Goal: Task Accomplishment & Management: Manage account settings

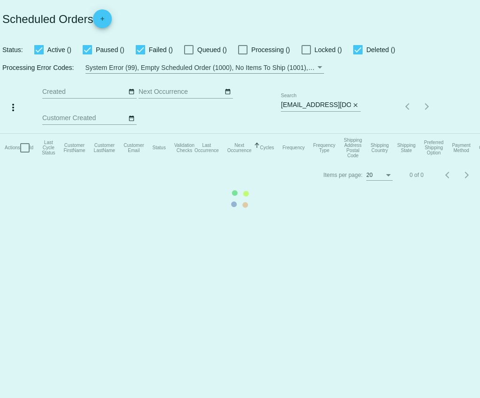
click at [355, 134] on mat-table "Actions Id Last Cycle Status Customer FirstName Customer LastName Customer Emai…" at bounding box center [240, 148] width 480 height 28
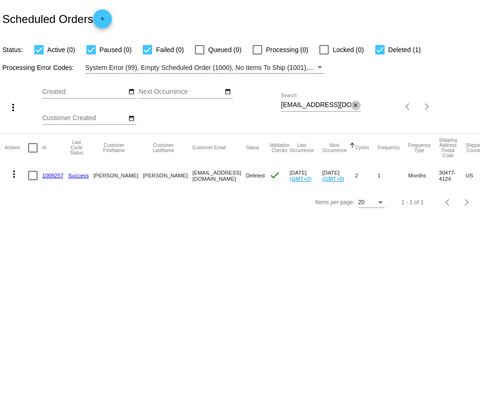
click at [356, 108] on mat-icon "close" at bounding box center [355, 106] width 7 height 8
click at [356, 108] on mat-icon "search" at bounding box center [354, 107] width 11 height 15
click at [343, 105] on input "Search" at bounding box center [321, 105] width 80 height 8
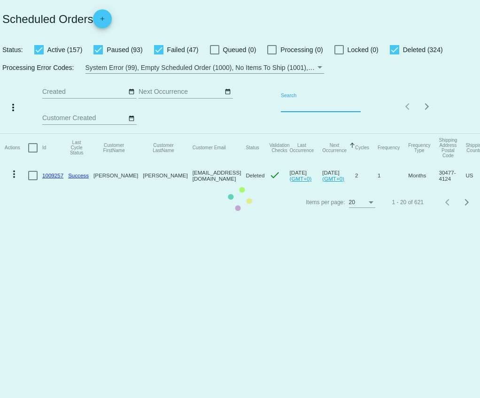
paste input "[EMAIL_ADDRESS][DOMAIN_NAME]"
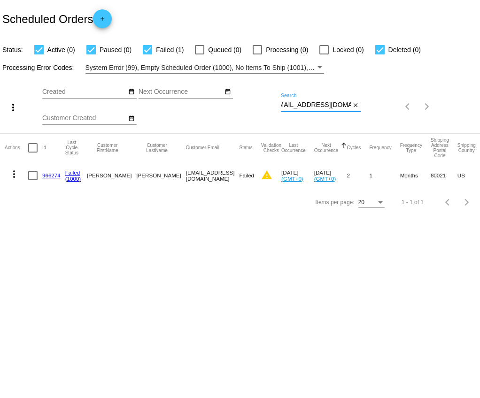
type input "[EMAIL_ADDRESS][DOMAIN_NAME]"
drag, startPoint x: 218, startPoint y: 177, endPoint x: 236, endPoint y: 178, distance: 17.5
click at [239, 178] on mat-cell "Failed" at bounding box center [250, 175] width 22 height 27
click at [170, 202] on div "Items per page: 20 1 - 1 of 1" at bounding box center [240, 202] width 480 height 26
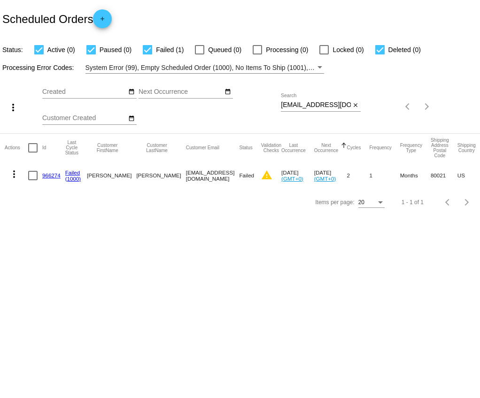
click at [14, 174] on mat-icon "more_vert" at bounding box center [13, 174] width 11 height 11
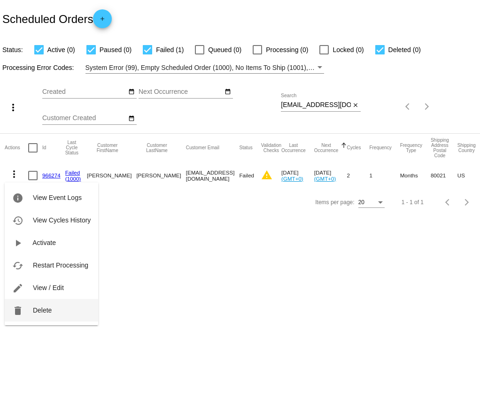
click at [55, 309] on button "delete Delete" at bounding box center [51, 310] width 93 height 23
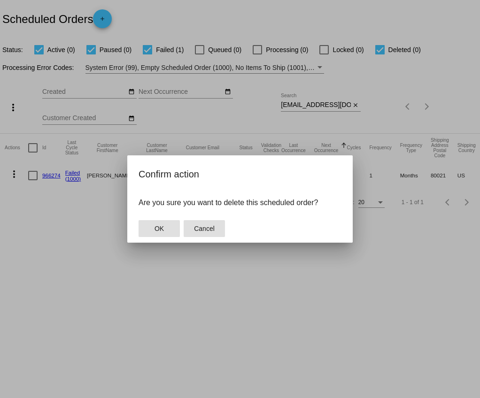
click at [215, 228] on button "Cancel" at bounding box center [204, 228] width 41 height 17
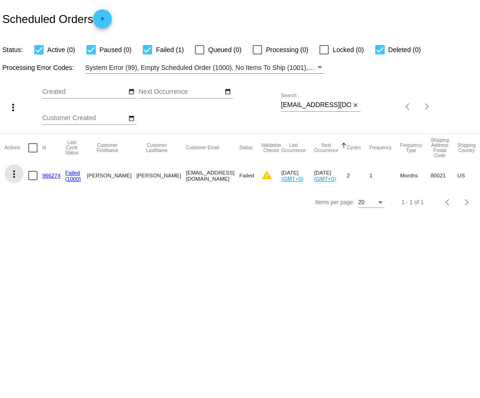
click at [12, 173] on mat-icon "more_vert" at bounding box center [13, 174] width 11 height 11
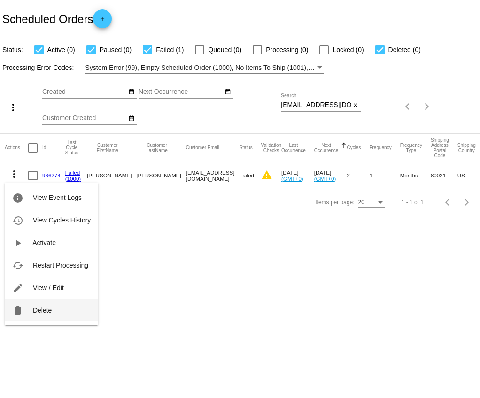
click at [57, 310] on button "delete Delete" at bounding box center [51, 310] width 93 height 23
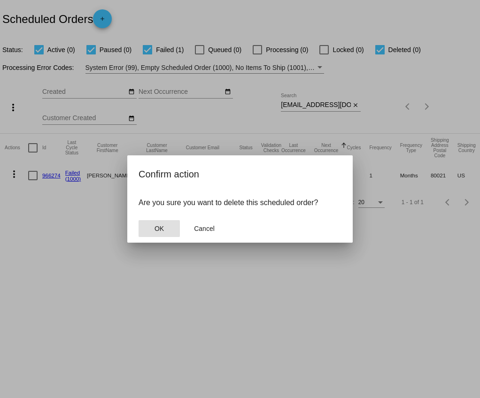
click at [155, 225] on span "OK" at bounding box center [158, 229] width 9 height 8
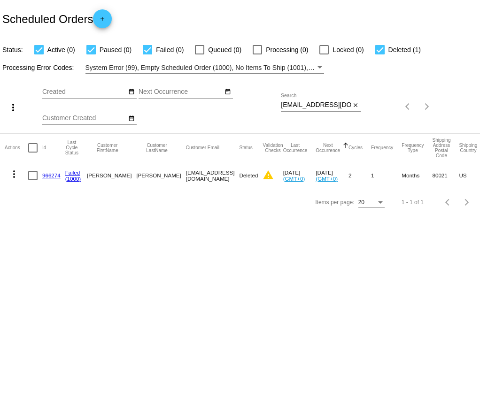
drag, startPoint x: 219, startPoint y: 178, endPoint x: 237, endPoint y: 179, distance: 17.4
click at [239, 179] on mat-cell "Deleted" at bounding box center [250, 175] width 23 height 27
click at [224, 217] on body "Scheduled Orders add Status: Active (0) Paused (0) Failed (0) Queued (0) Proces…" at bounding box center [240, 199] width 480 height 398
